Goal: Task Accomplishment & Management: Use online tool/utility

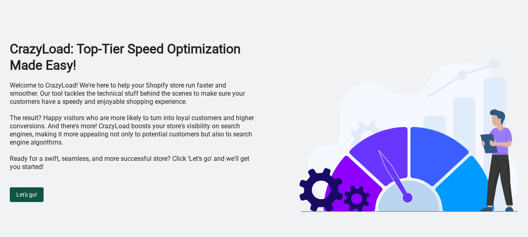
click at [23, 192] on span "Let's go!" at bounding box center [26, 194] width 21 height 7
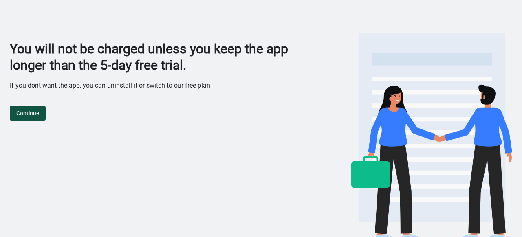
click at [26, 119] on button "Continue" at bounding box center [28, 113] width 36 height 15
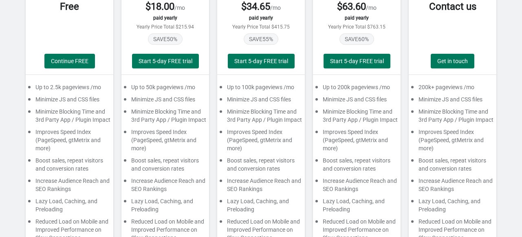
scroll to position [117, 0]
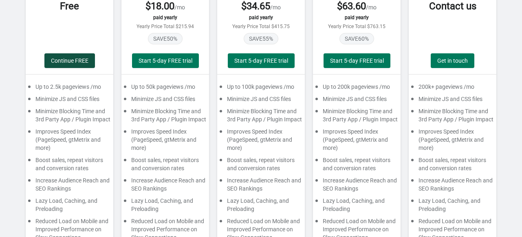
click at [69, 66] on button "Continue FREE" at bounding box center [69, 60] width 50 height 15
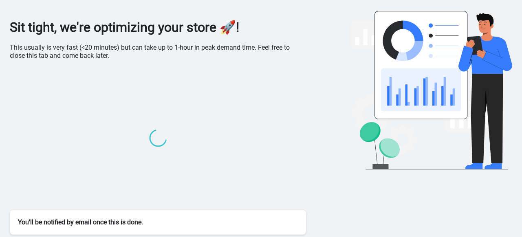
click at [85, 223] on div "You'll be notified by email once this is done." at bounding box center [158, 222] width 296 height 24
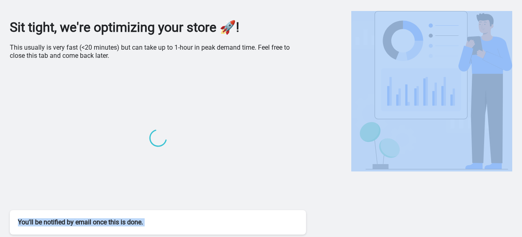
click at [85, 223] on div "You'll be notified by email once this is done." at bounding box center [158, 222] width 296 height 24
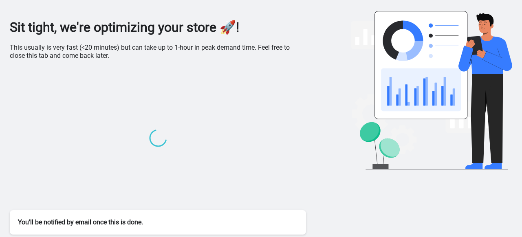
click at [273, 52] on p "This usually is very fast (<20 minutes) but can take up to 1-hour in peak deman…" at bounding box center [158, 52] width 296 height 16
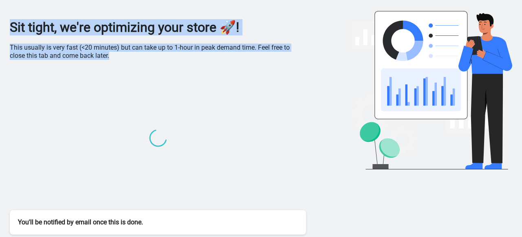
drag, startPoint x: 114, startPoint y: 53, endPoint x: 8, endPoint y: 31, distance: 108.5
click at [8, 31] on div "Sit tight, we're optimizing your store 🚀! This usually is very fast (<20 minute…" at bounding box center [261, 107] width 522 height 259
copy div "Sit tight, we're optimizing your store 🚀! This usually is very fast (<20 minute…"
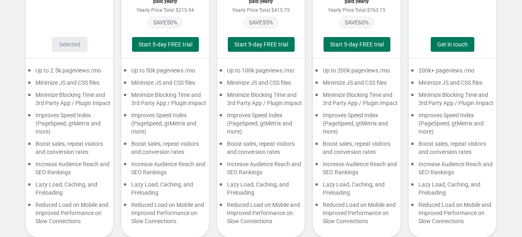
scroll to position [138, 0]
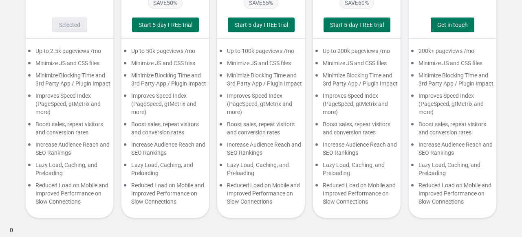
click at [63, 26] on div "Selected" at bounding box center [69, 25] width 35 height 15
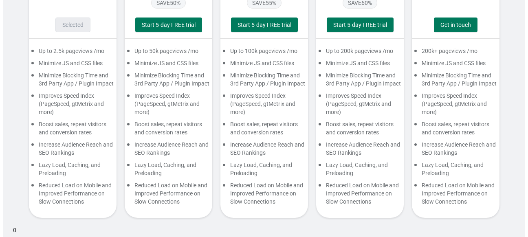
scroll to position [0, 0]
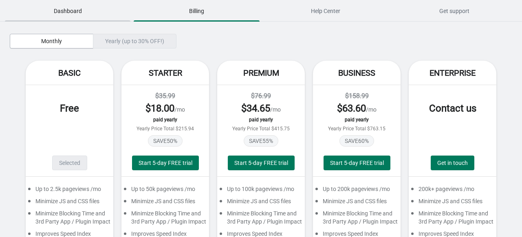
click at [99, 7] on span "Dashboard" at bounding box center [67, 11] width 125 height 15
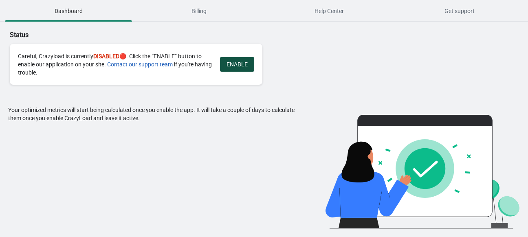
click at [248, 62] on button "ENABLE" at bounding box center [237, 64] width 34 height 15
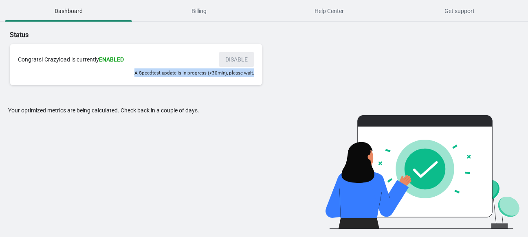
drag, startPoint x: 135, startPoint y: 72, endPoint x: 254, endPoint y: 76, distance: 119.0
click at [254, 76] on div "Congrats! Crazyload is currently ENABLED DISABLE A Speedtest update is in progr…" at bounding box center [136, 64] width 252 height 41
copy small "A Speedtest update is in progress (<30min), please wait."
click at [193, 110] on div "Your optimized metrics are being calculated. Check back in a couple of days." at bounding box center [154, 167] width 292 height 123
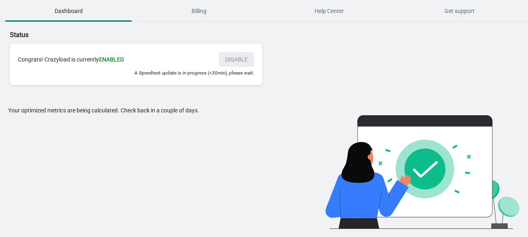
click at [193, 110] on div "Your optimized metrics are being calculated. Check back in a couple of days." at bounding box center [154, 167] width 292 height 123
copy div "days"
